Goal: Obtain resource: Download file/media

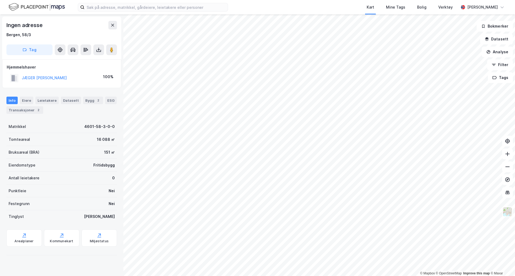
click at [99, 50] on icon at bounding box center [98, 49] width 5 height 5
click at [87, 65] on div "Last ned matrikkelrapport" at bounding box center [75, 69] width 57 height 9
click at [17, 107] on div "Transaksjoner 2" at bounding box center [24, 110] width 37 height 8
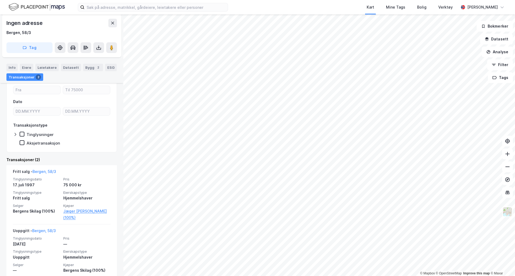
scroll to position [50, 0]
drag, startPoint x: 85, startPoint y: 183, endPoint x: 85, endPoint y: 170, distance: 13.1
click at [85, 183] on div "75 000 kr" at bounding box center [86, 184] width 47 height 6
click at [92, 49] on div "Tag" at bounding box center [61, 47] width 110 height 11
click at [94, 48] on button at bounding box center [98, 47] width 11 height 11
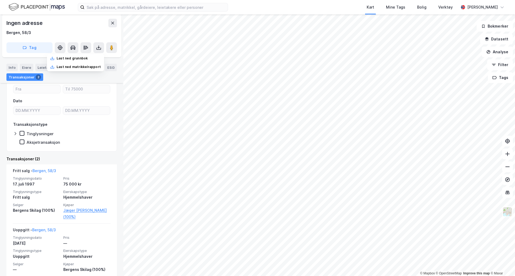
click at [96, 60] on div "Last ned grunnbok" at bounding box center [75, 58] width 57 height 9
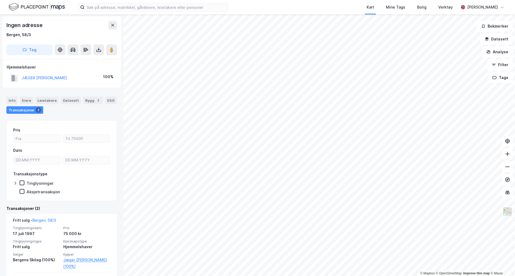
scroll to position [45, 0]
